Goal: Information Seeking & Learning: Learn about a topic

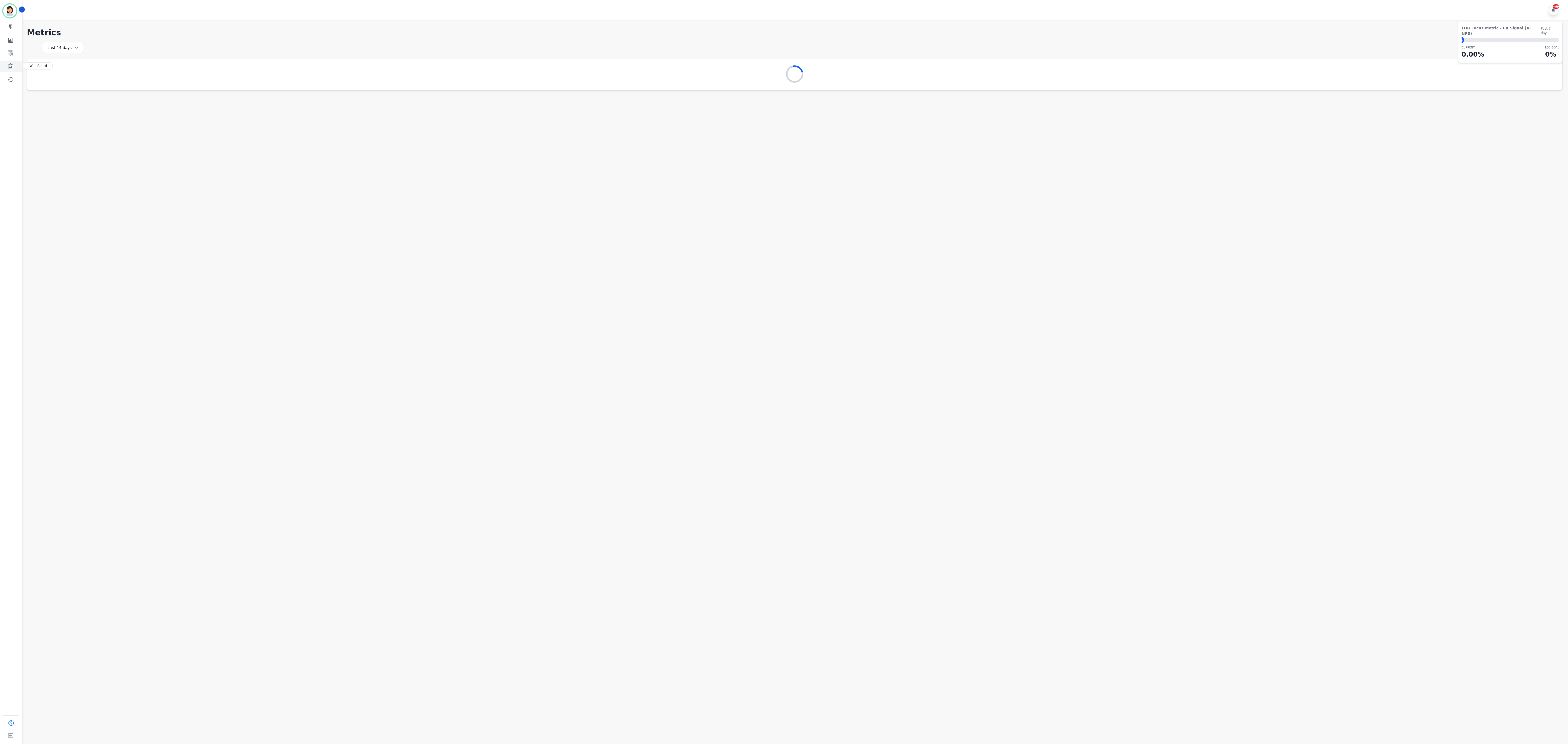
click at [15, 65] on link "Sidebar" at bounding box center [12, 66] width 21 height 11
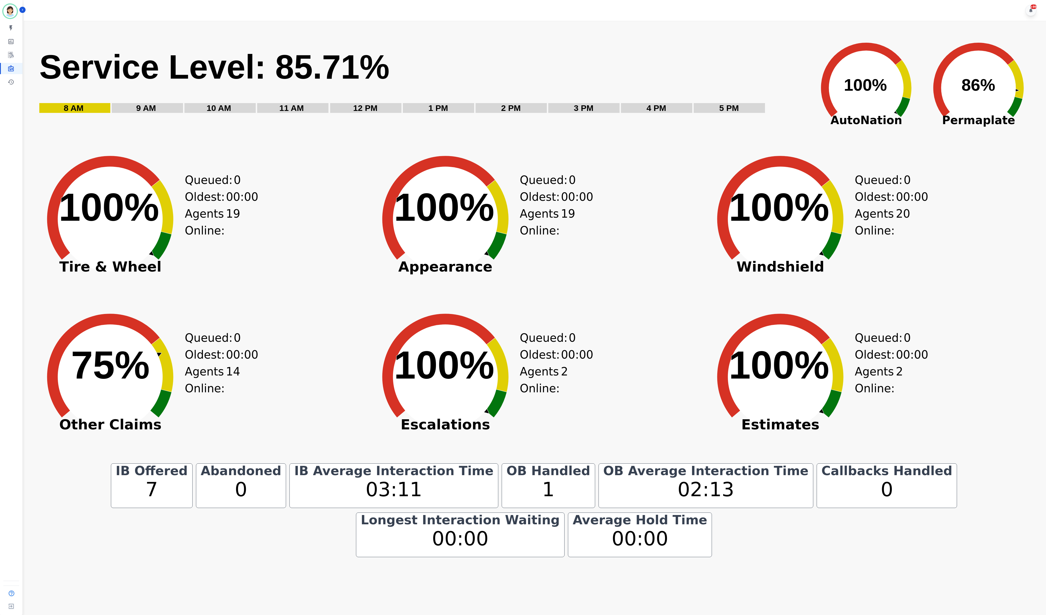
click at [65, 362] on circle at bounding box center [110, 376] width 105 height 105
click at [110, 372] on text "83% ​ 83%" at bounding box center [110, 365] width 79 height 44
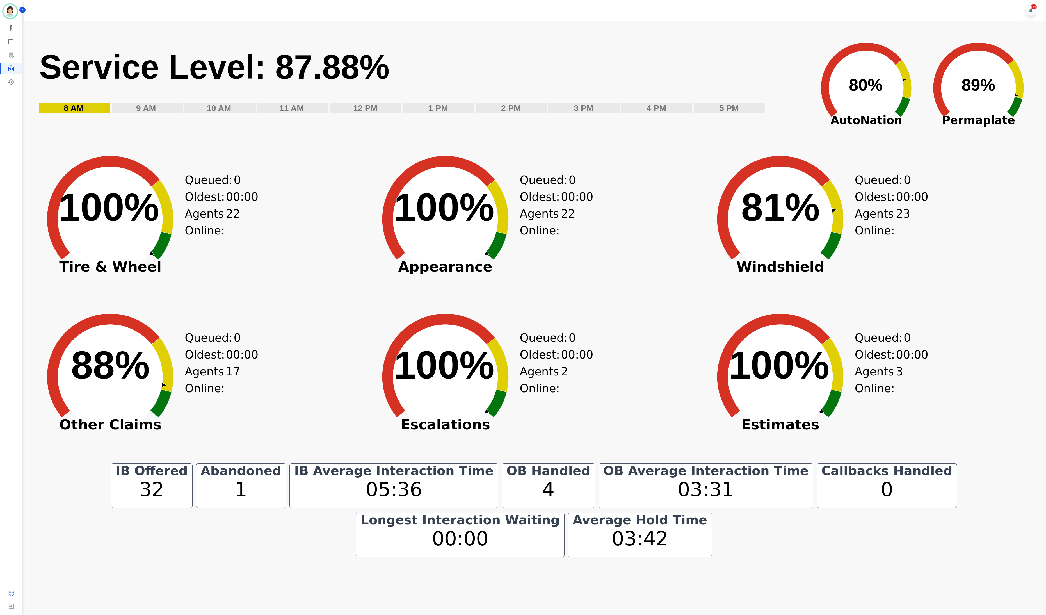
drag, startPoint x: 126, startPoint y: 352, endPoint x: 131, endPoint y: 352, distance: 4.2
click at [126, 352] on text "88% ​ 88%" at bounding box center [110, 365] width 79 height 44
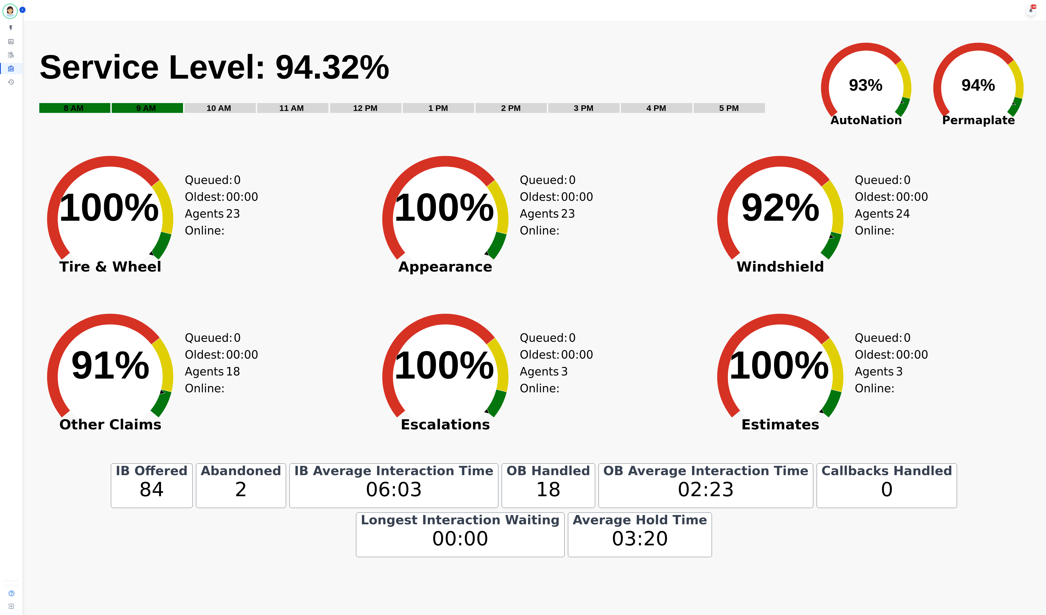
click at [227, 332] on div "Queued: 0" at bounding box center [206, 337] width 42 height 17
click at [351, 381] on div "Created with Highcharts 10.3.3 91% ​ 91% Other Claims Queued: 0 Oldest: 00:00 A…" at bounding box center [199, 386] width 332 height 154
click at [394, 239] on icon at bounding box center [438, 208] width 113 height 104
